Goal: Information Seeking & Learning: Stay updated

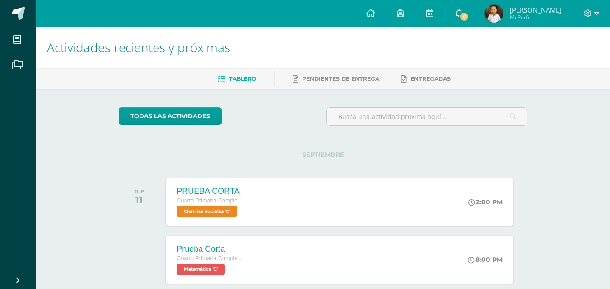
click at [464, 14] on link "6" at bounding box center [459, 13] width 29 height 27
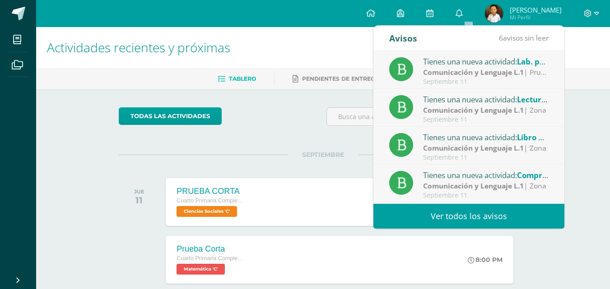
click at [482, 68] on strong "Comunicación y Lenguaje L.1" at bounding box center [473, 72] width 101 height 10
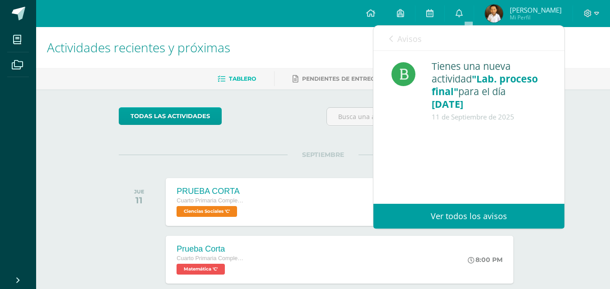
click at [404, 37] on span "Avisos" at bounding box center [409, 38] width 24 height 11
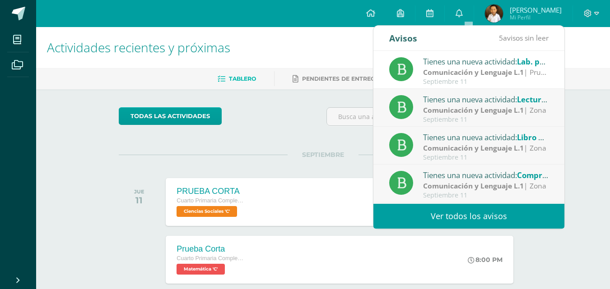
click at [464, 94] on div "Tienes una nueva actividad: Lectura Susaeta" at bounding box center [485, 99] width 125 height 12
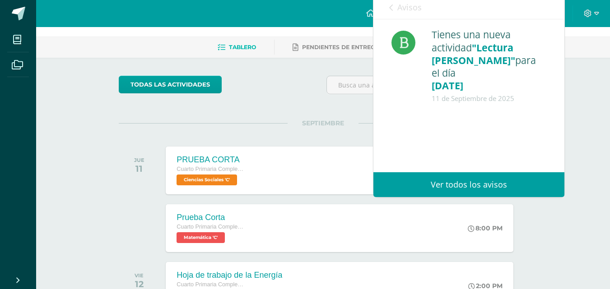
scroll to position [45, 0]
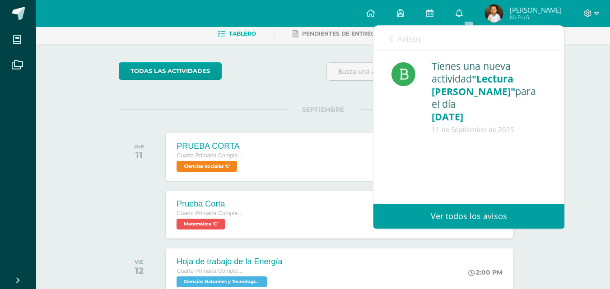
click at [406, 33] on link "Avisos" at bounding box center [405, 39] width 33 height 26
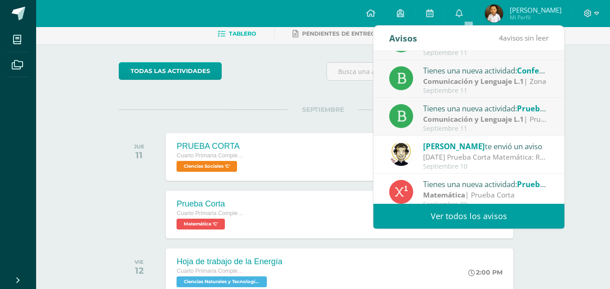
scroll to position [150, 0]
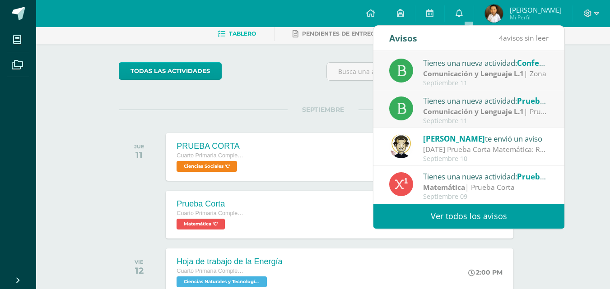
click at [495, 212] on link "Ver todos los avisos" at bounding box center [468, 216] width 191 height 25
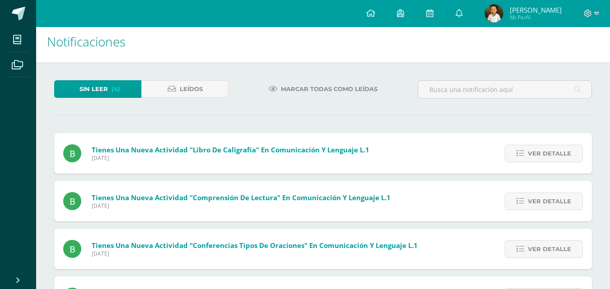
scroll to position [52, 0]
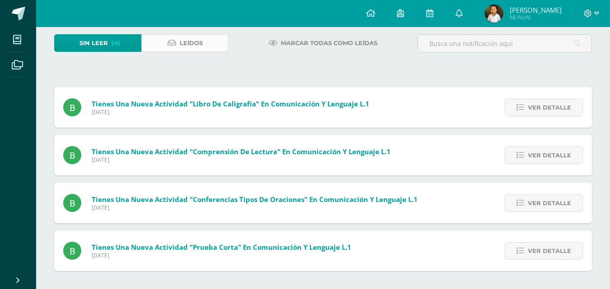
click at [197, 38] on span "Leídos" at bounding box center [191, 43] width 23 height 17
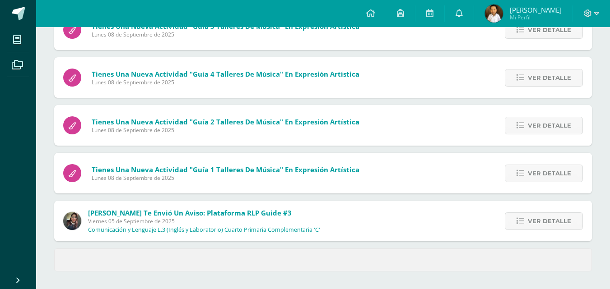
scroll to position [369, 0]
click at [555, 216] on span "Ver detalle" at bounding box center [549, 221] width 43 height 17
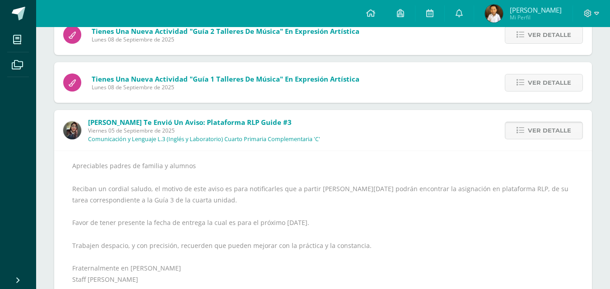
click at [541, 129] on span "Ver detalle" at bounding box center [549, 130] width 43 height 17
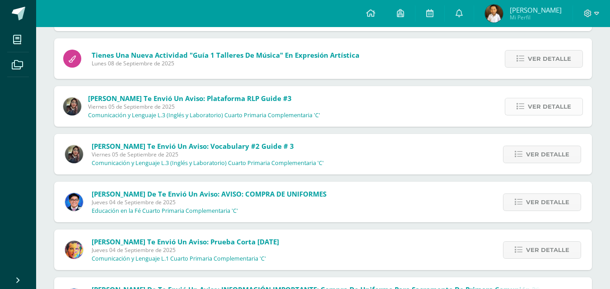
scroll to position [505, 0]
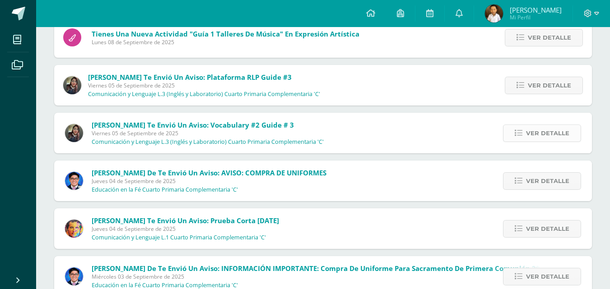
click at [538, 135] on span "Ver detalle" at bounding box center [547, 133] width 43 height 17
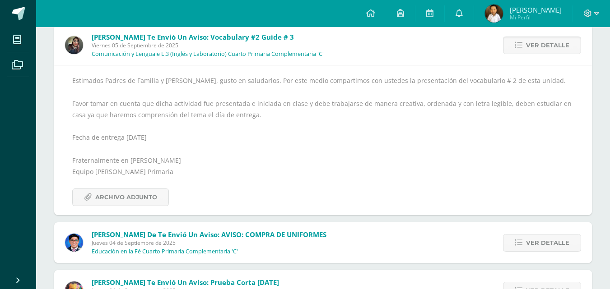
scroll to position [595, 0]
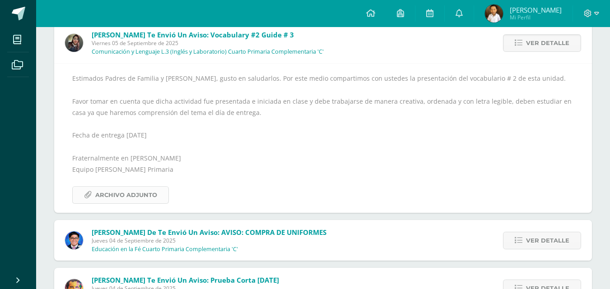
click at [136, 190] on span "Archivo Adjunto" at bounding box center [126, 195] width 62 height 17
click at [133, 200] on span "Archivo Adjunto" at bounding box center [126, 195] width 62 height 17
